Goal: Navigation & Orientation: Find specific page/section

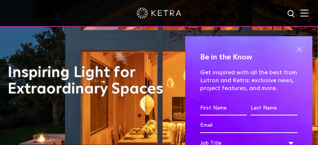
click at [293, 47] on span at bounding box center [298, 49] width 11 height 11
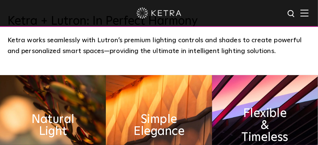
scroll to position [224, 0]
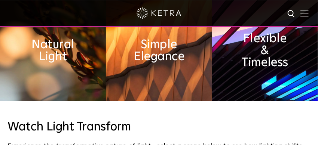
click at [206, 76] on img at bounding box center [159, 50] width 106 height 101
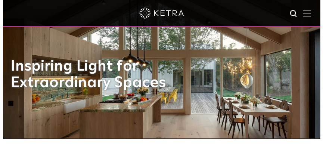
scroll to position [0, 0]
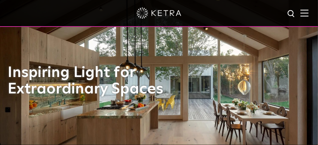
click at [306, 14] on img at bounding box center [304, 12] width 8 height 7
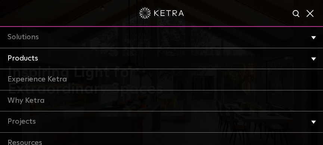
click at [27, 64] on link "Products" at bounding box center [161, 58] width 323 height 21
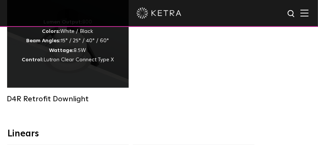
scroll to position [299, 0]
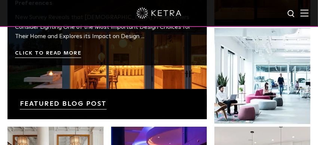
scroll to position [897, 0]
